Goal: Information Seeking & Learning: Find specific page/section

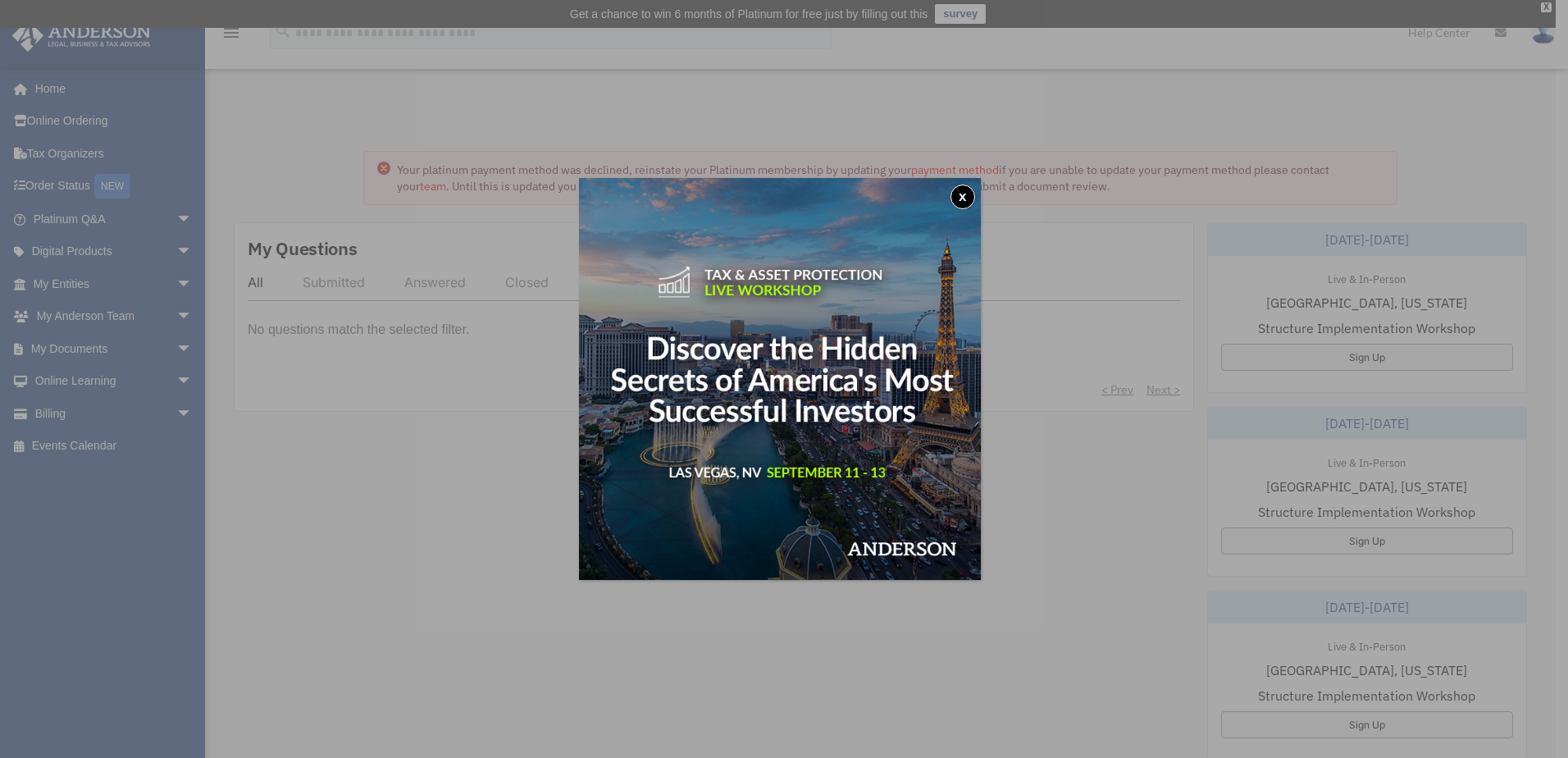
click at [970, 199] on button "x" at bounding box center [962, 196] width 24 height 25
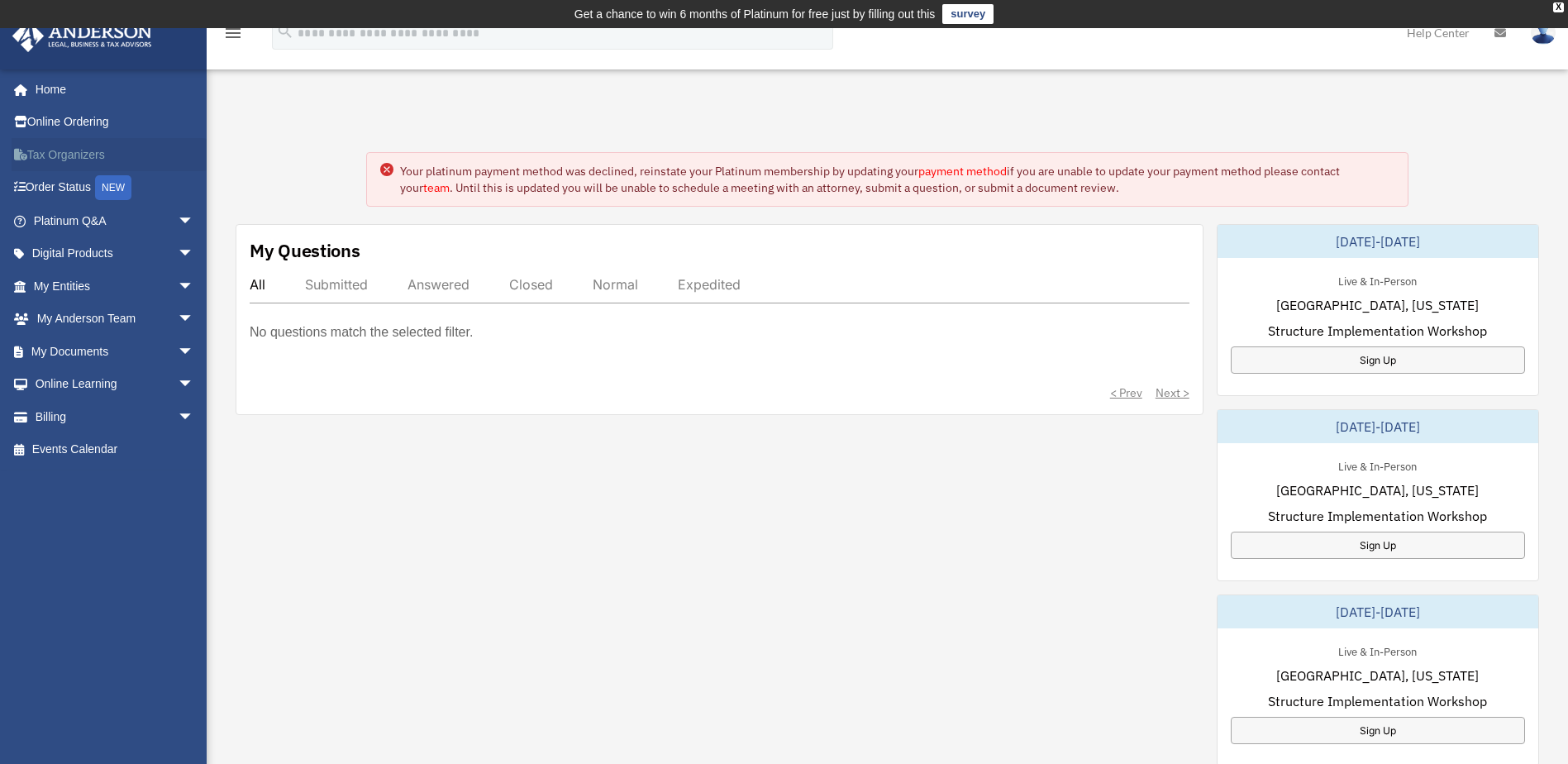
click at [79, 159] on link "Tax Organizers" at bounding box center [115, 155] width 208 height 33
click at [64, 287] on link "My Entities arrow_drop_down" at bounding box center [115, 286] width 208 height 33
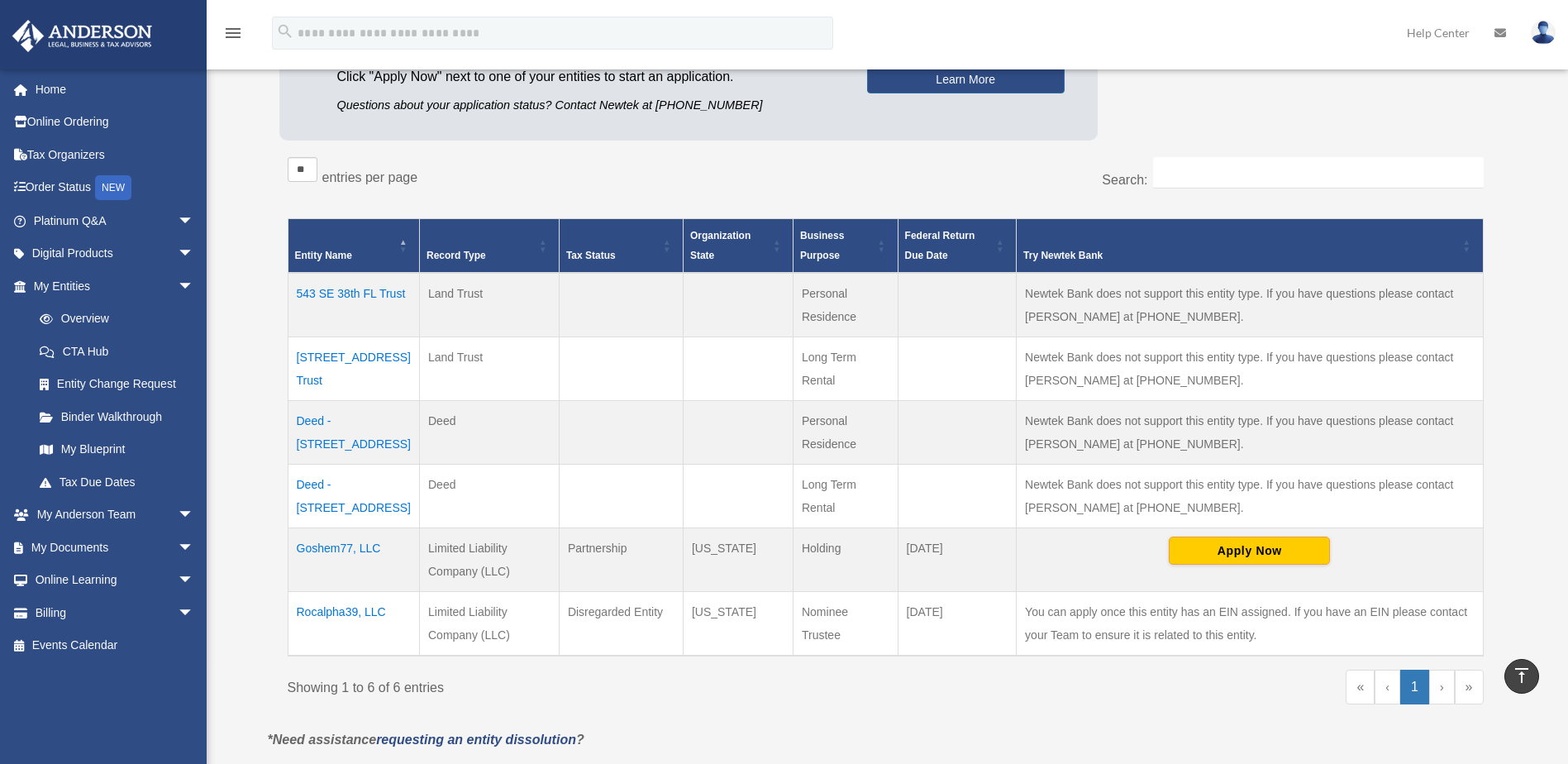
scroll to position [18, 0]
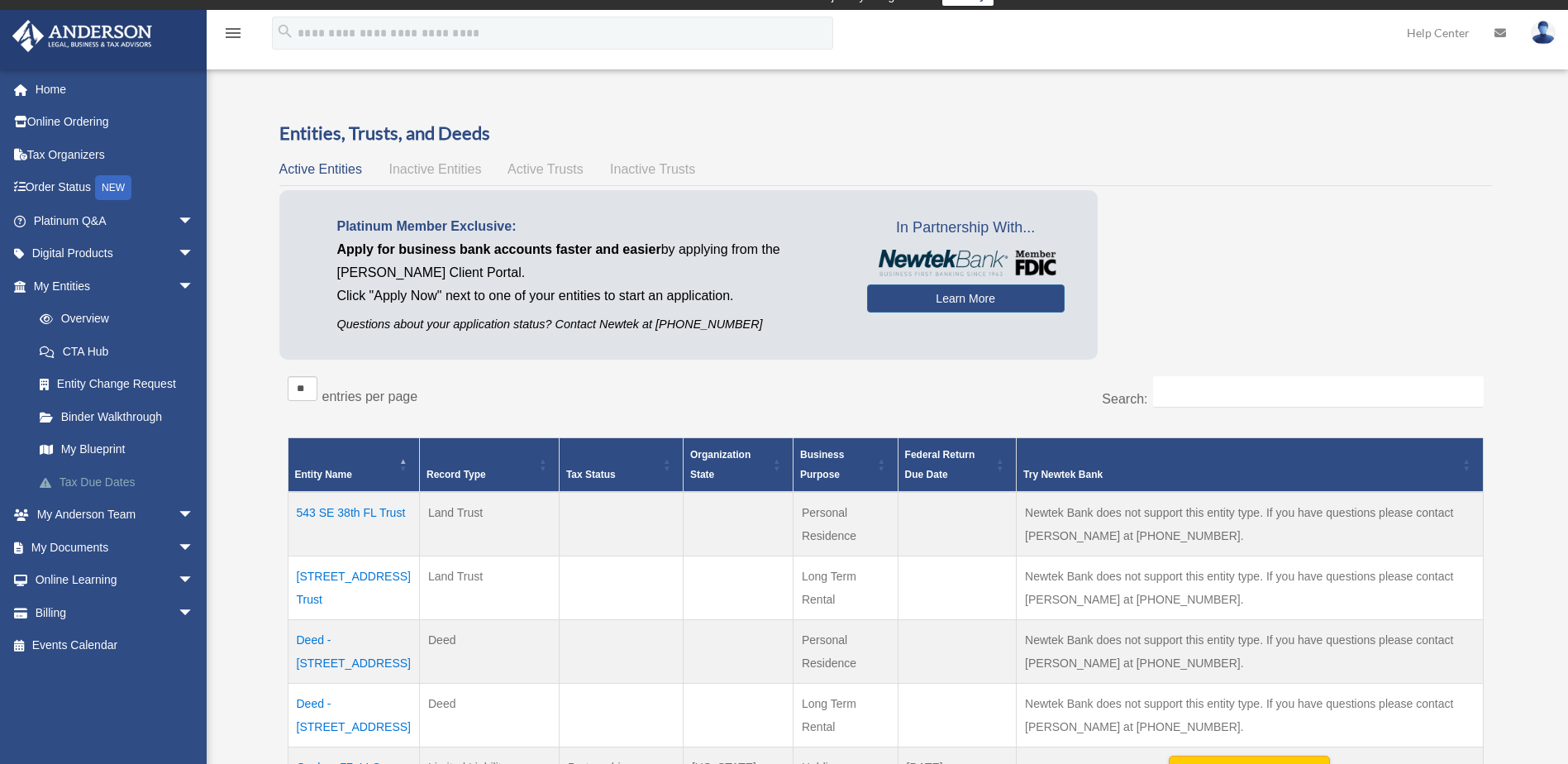
click at [112, 479] on link "Tax Due Dates" at bounding box center [121, 482] width 196 height 33
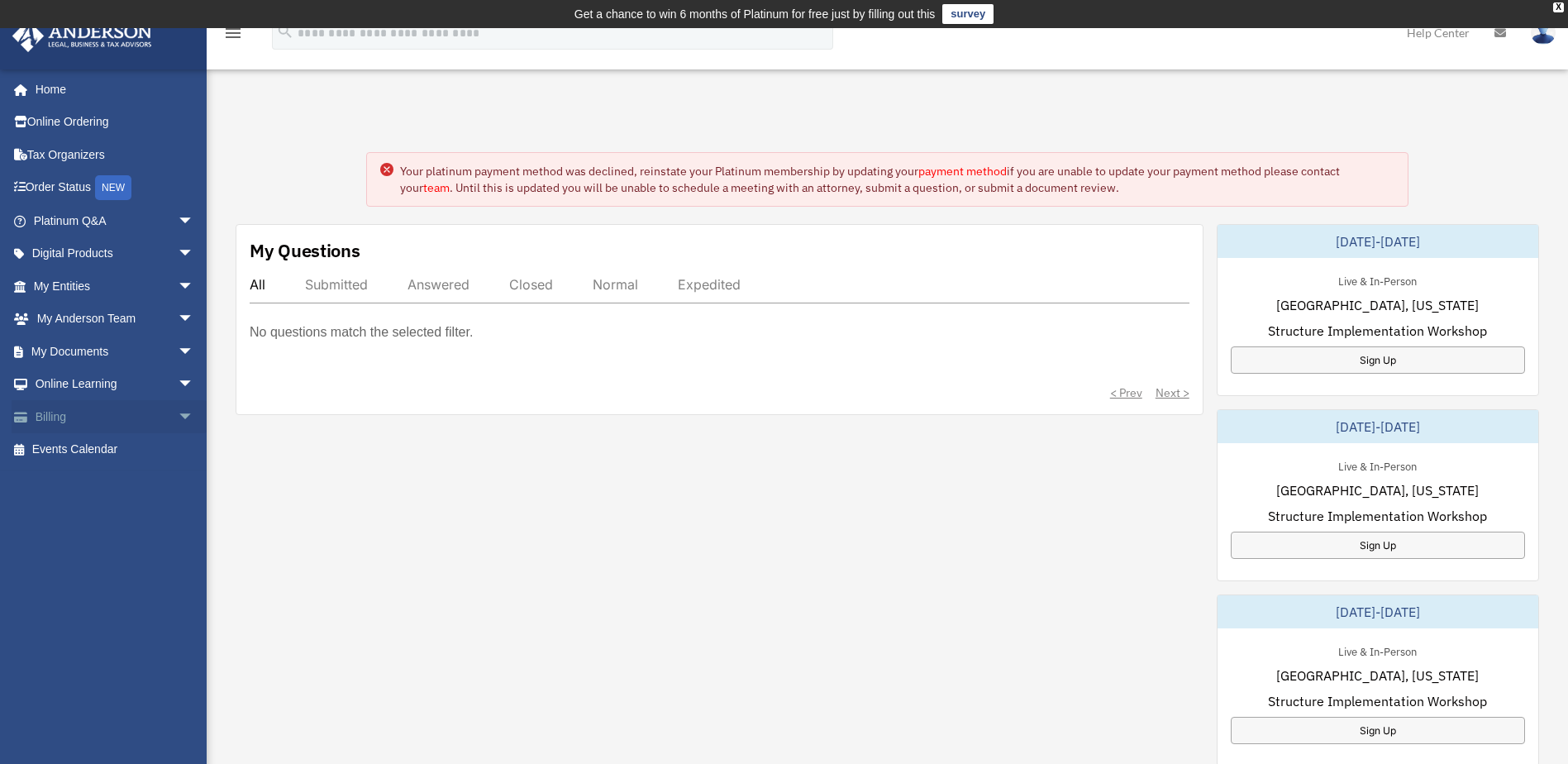
click at [106, 420] on link "Billing arrow_drop_down" at bounding box center [115, 416] width 208 height 33
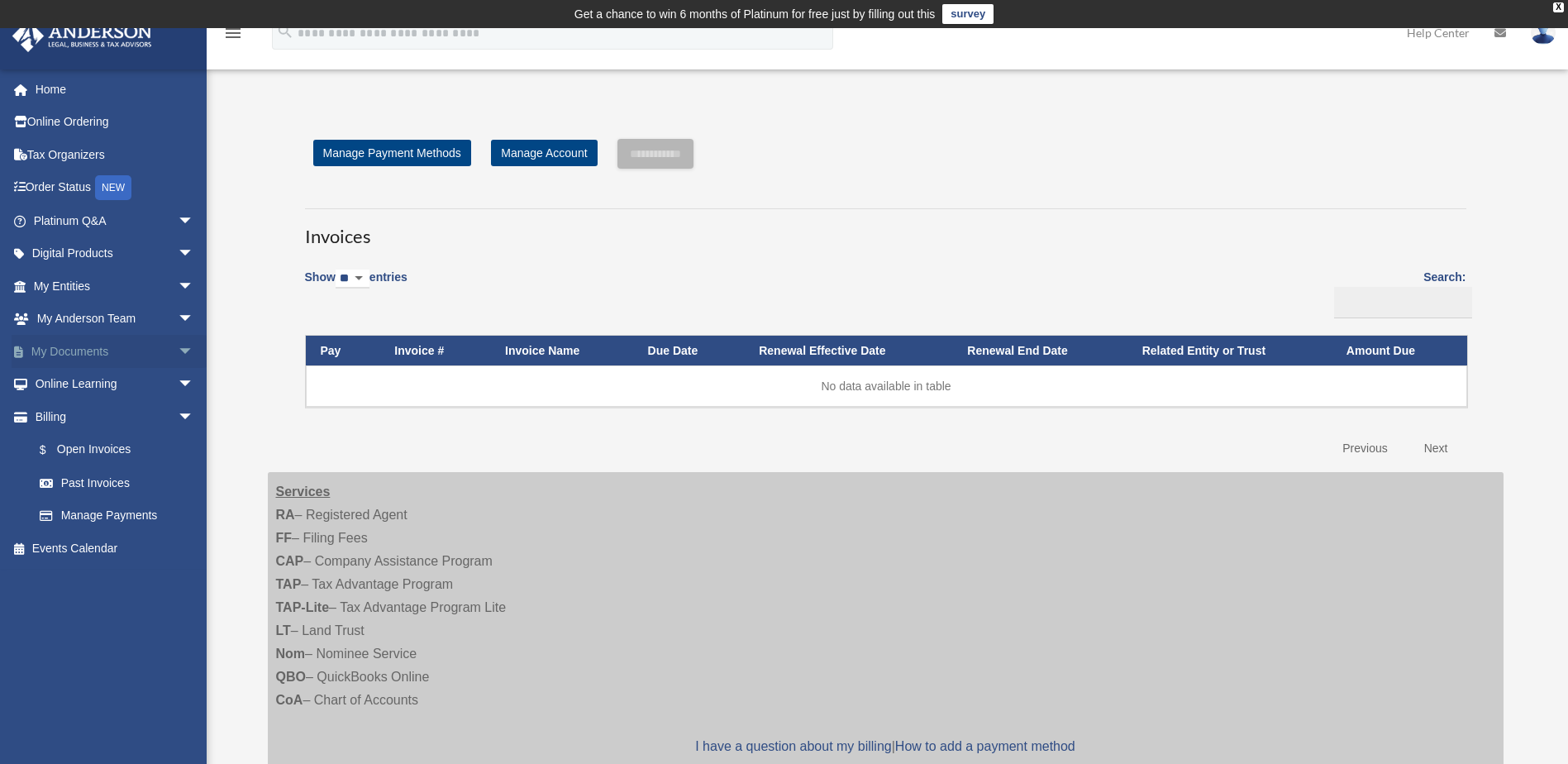
click at [64, 353] on link "My Documents arrow_drop_down" at bounding box center [115, 351] width 208 height 33
